Goal: Obtain resource: Obtain resource

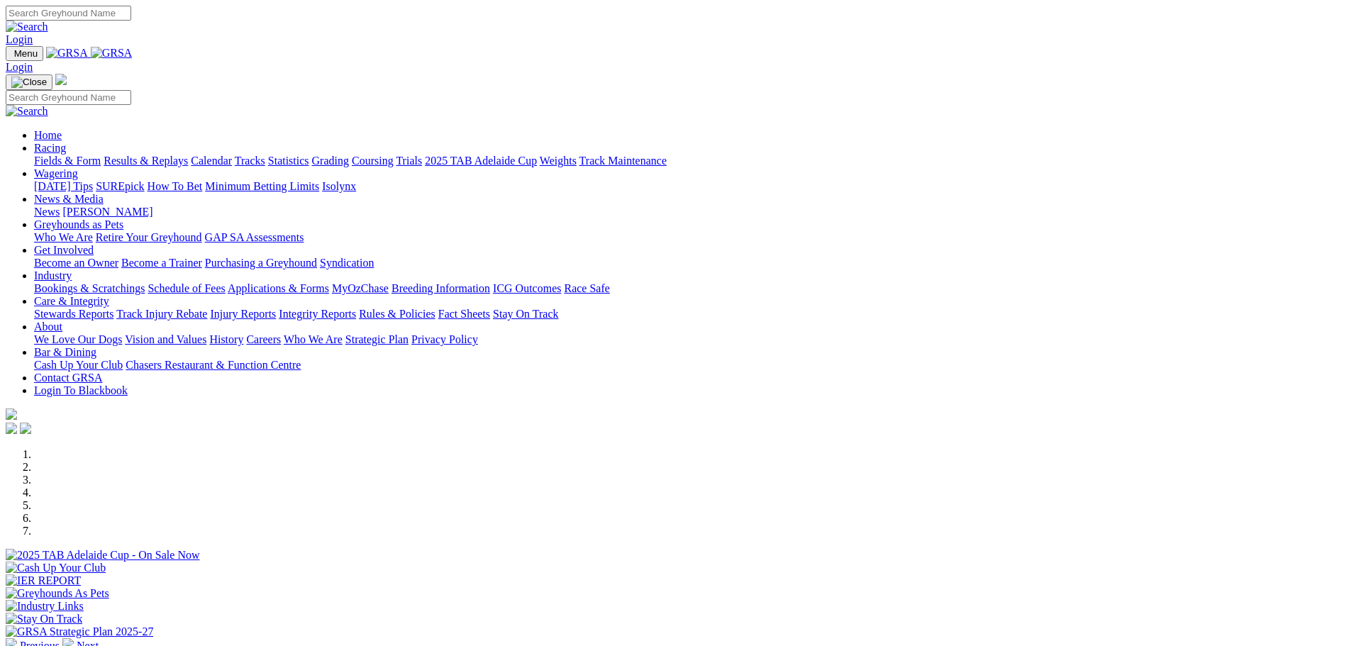
click at [74, 638] on img at bounding box center [67, 643] width 11 height 11
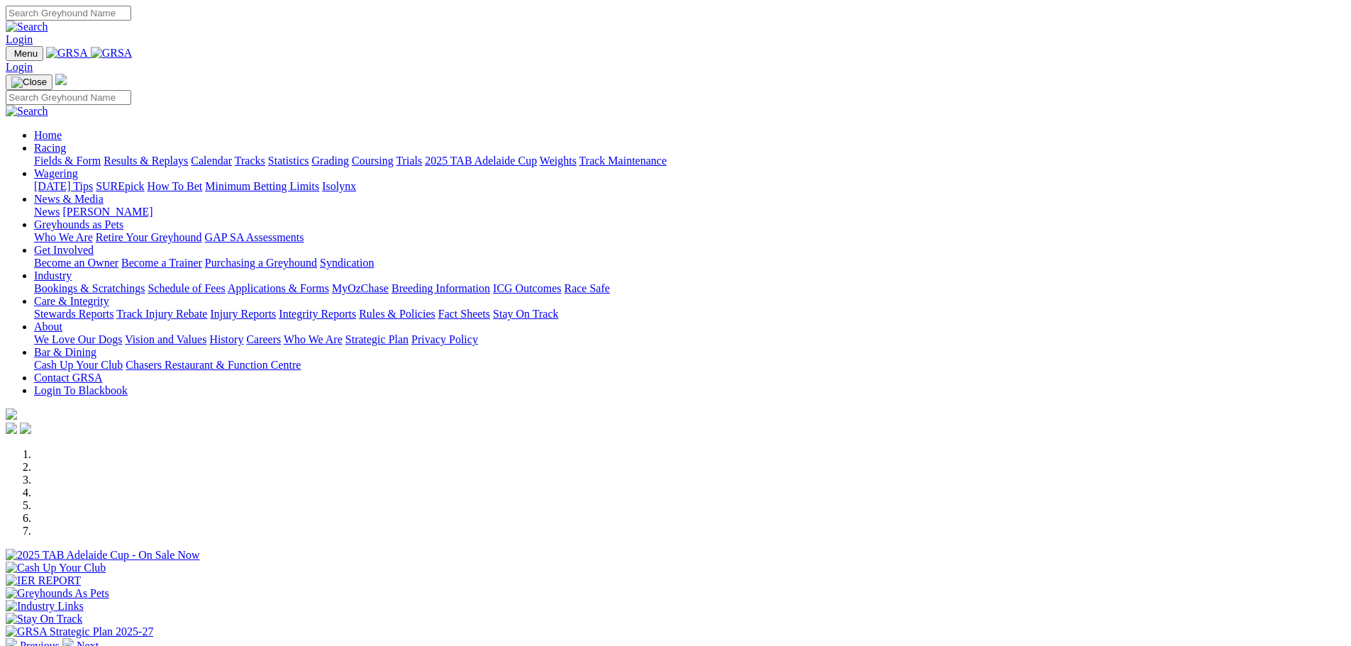
click at [17, 638] on img at bounding box center [11, 643] width 11 height 11
click at [478, 638] on div at bounding box center [675, 638] width 1339 height 0
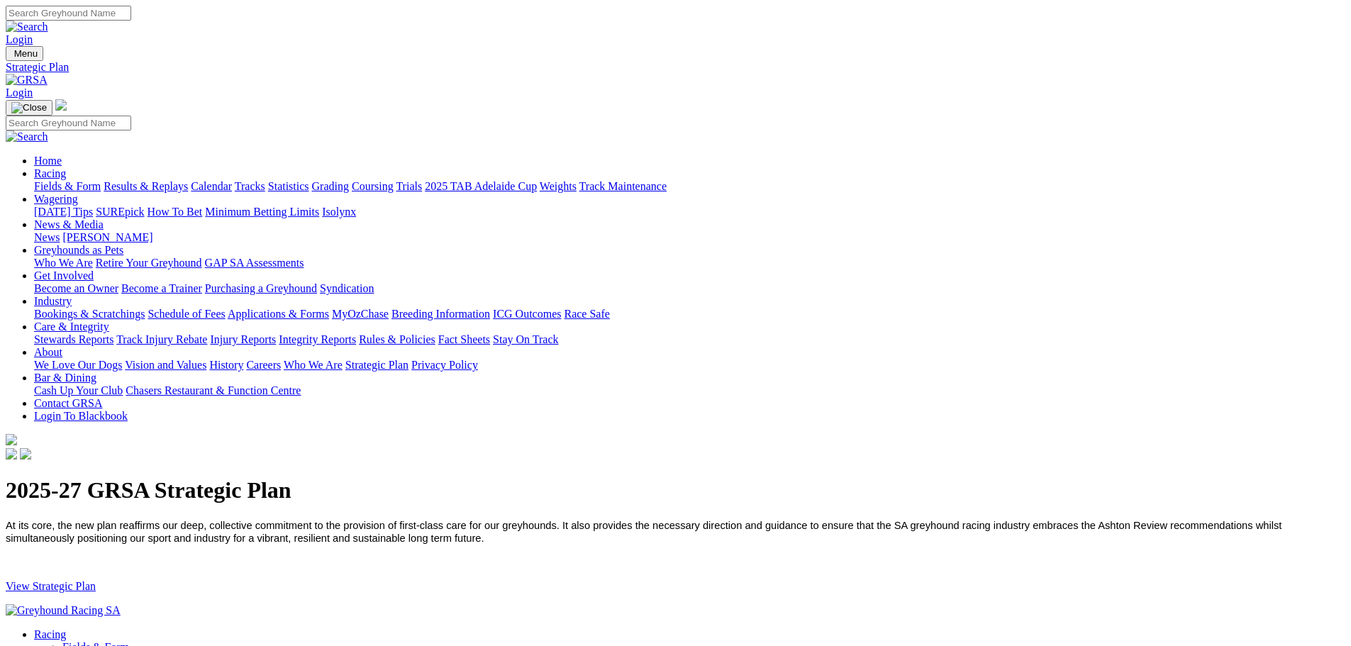
click at [96, 580] on link "View Strategic Plan" at bounding box center [51, 586] width 90 height 12
